Goal: Information Seeking & Learning: Find specific fact

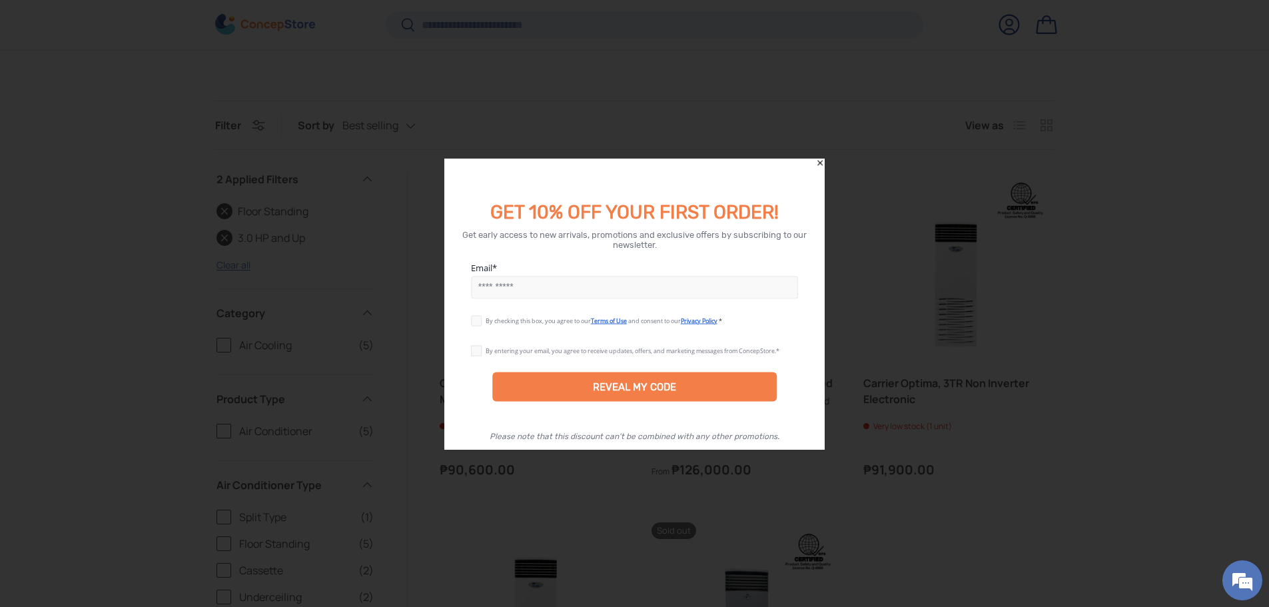
click at [816, 158] on icon "Close" at bounding box center [819, 162] width 9 height 9
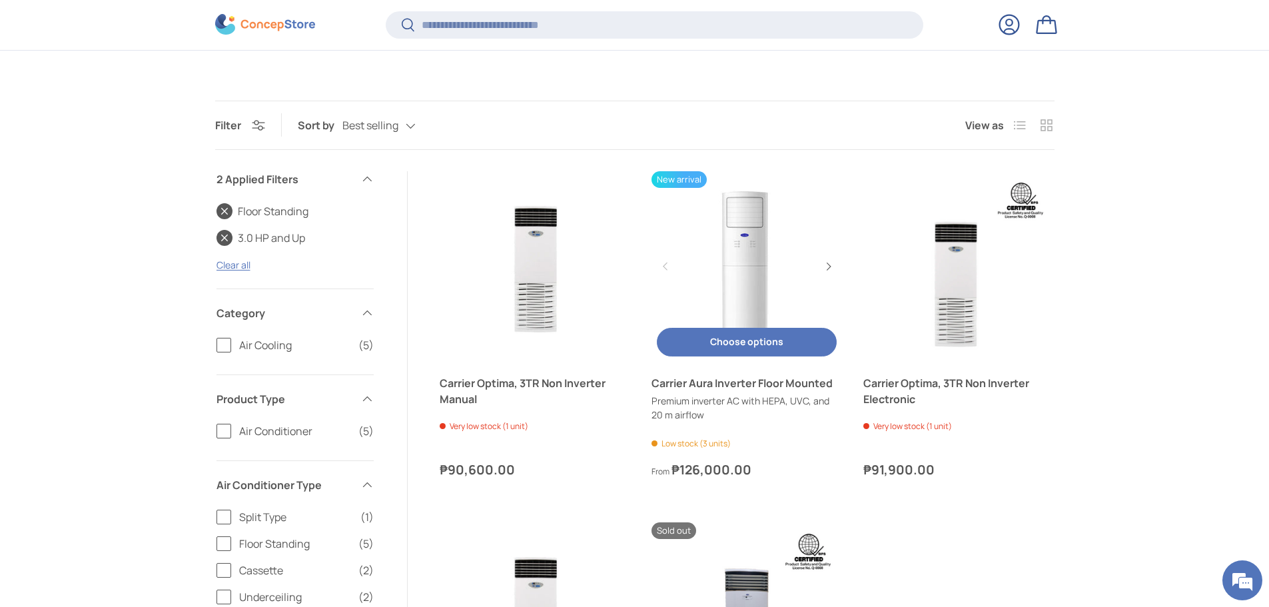
click at [748, 284] on link "Carrier Aura Inverter Floor Mounted" at bounding box center [746, 266] width 190 height 190
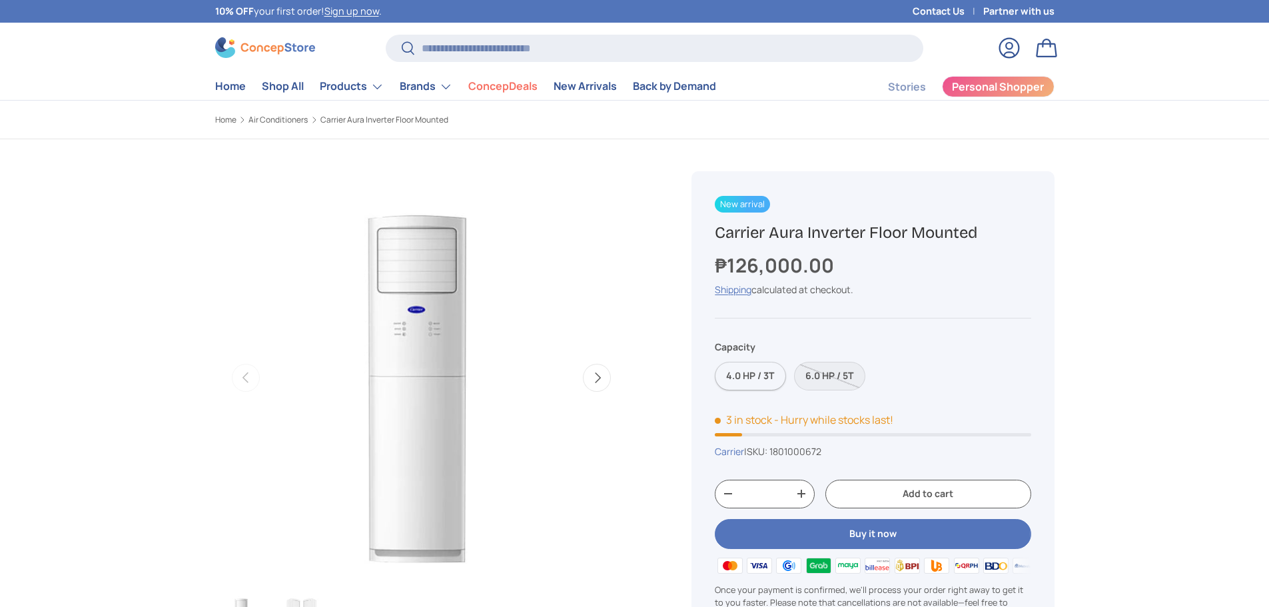
click at [752, 374] on label "4.0 HP / 3T" at bounding box center [750, 376] width 71 height 29
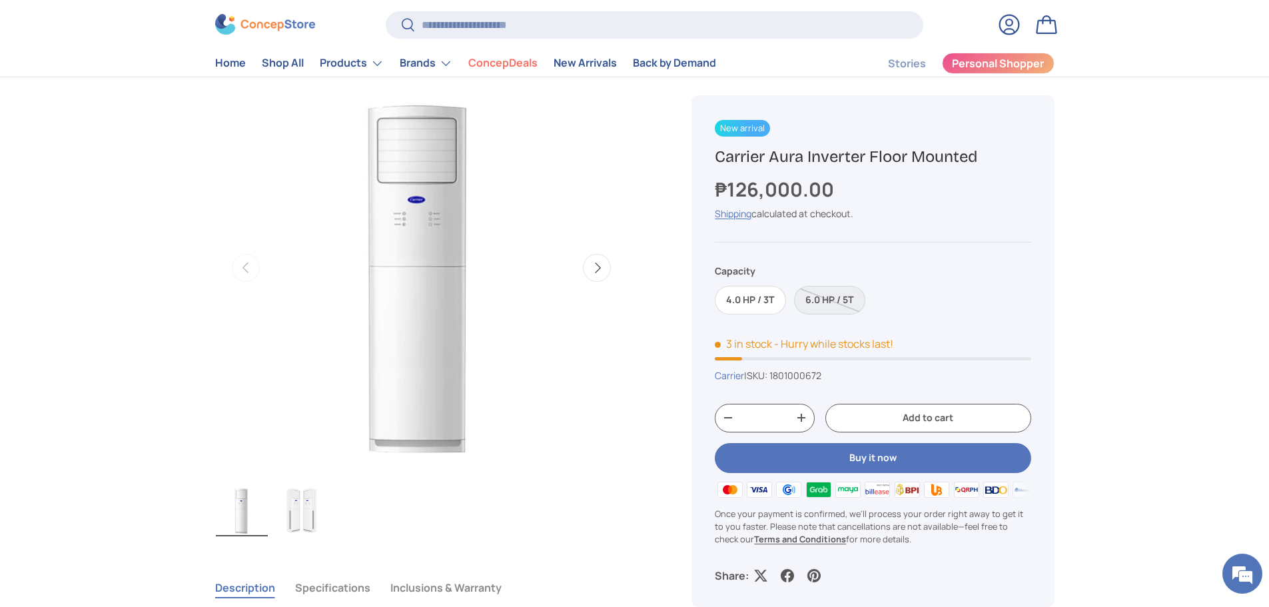
scroll to position [133, 0]
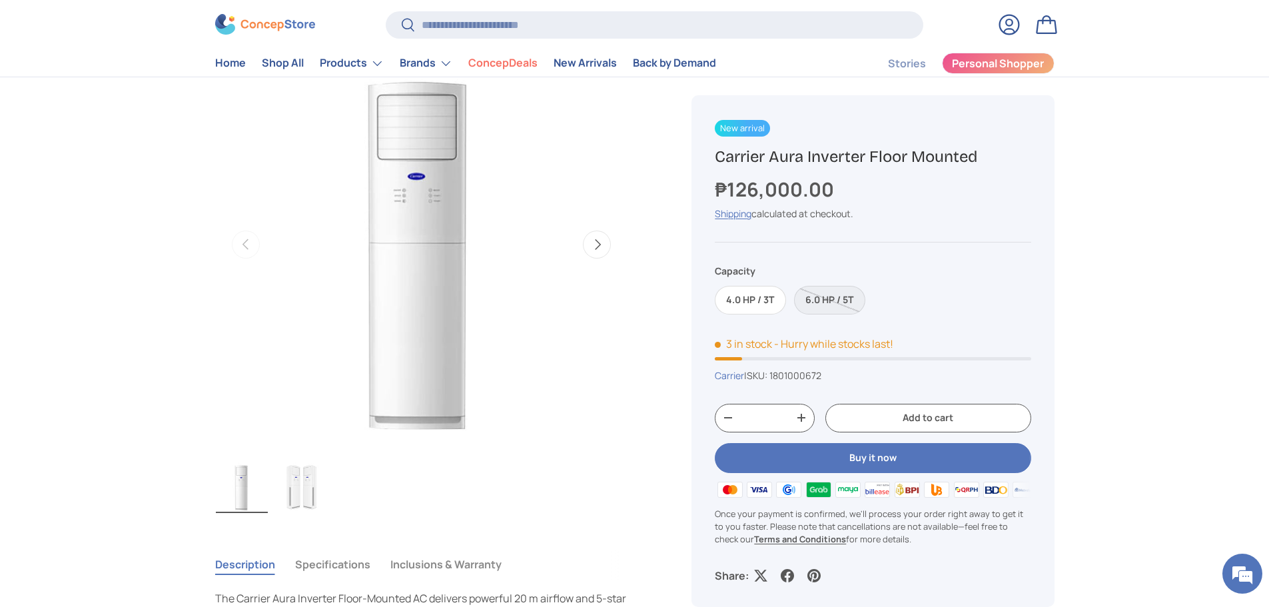
click at [810, 376] on span "1801000672" at bounding box center [795, 375] width 52 height 13
copy span "1801000672"
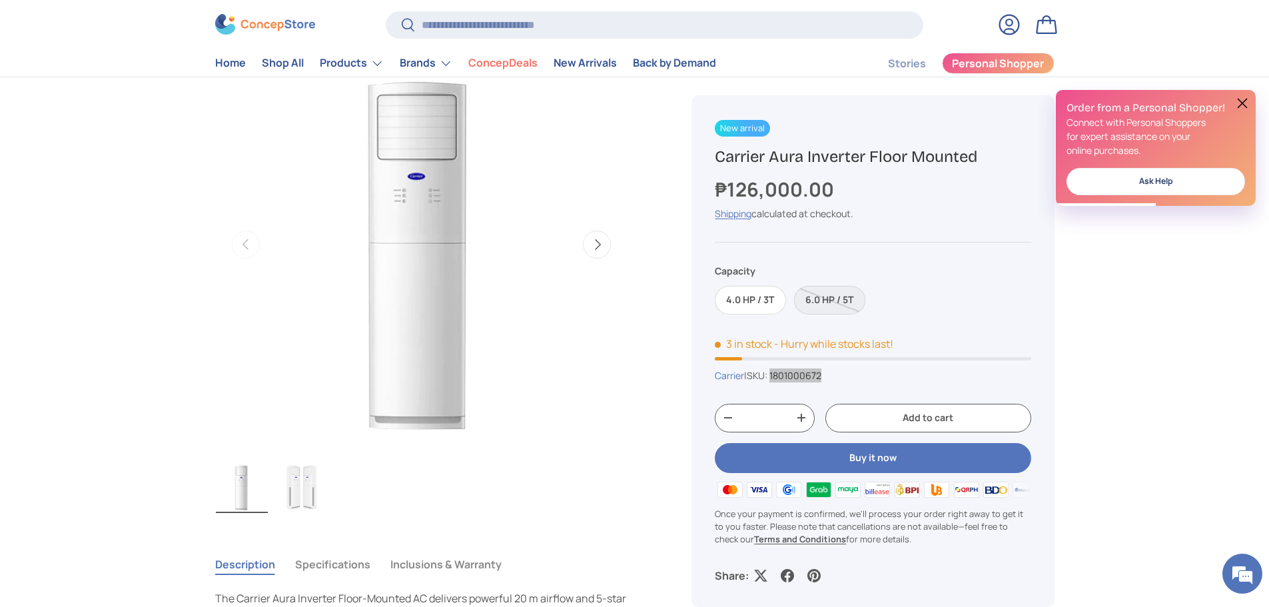
scroll to position [0, 0]
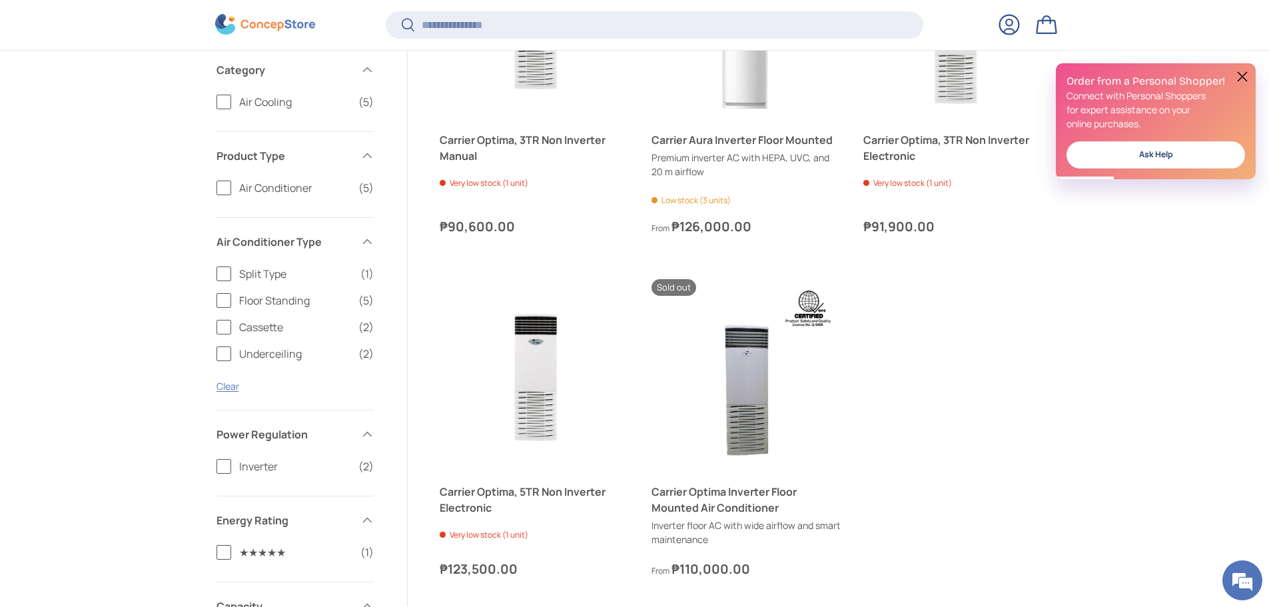
scroll to position [426, 0]
